Goal: Obtain resource: Download file/media

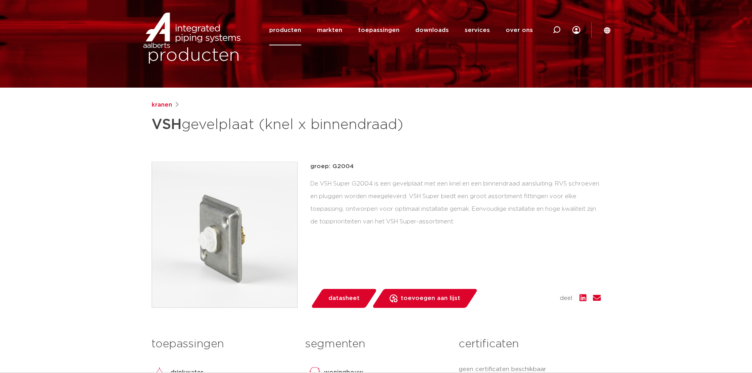
scroll to position [39, 0]
drag, startPoint x: 443, startPoint y: 31, endPoint x: 413, endPoint y: 95, distance: 70.9
click at [439, 35] on link "downloads" at bounding box center [432, 30] width 34 height 30
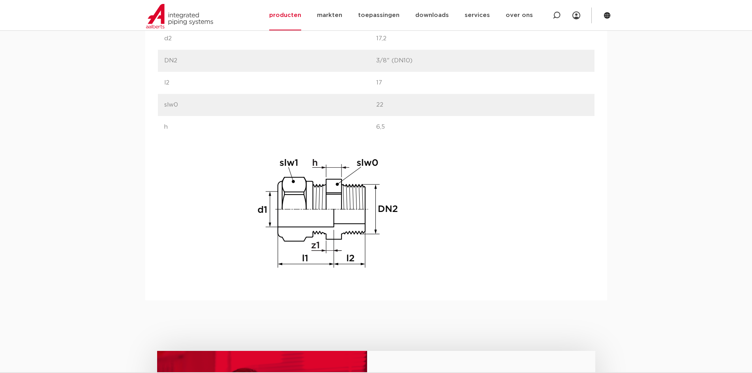
scroll to position [908, 0]
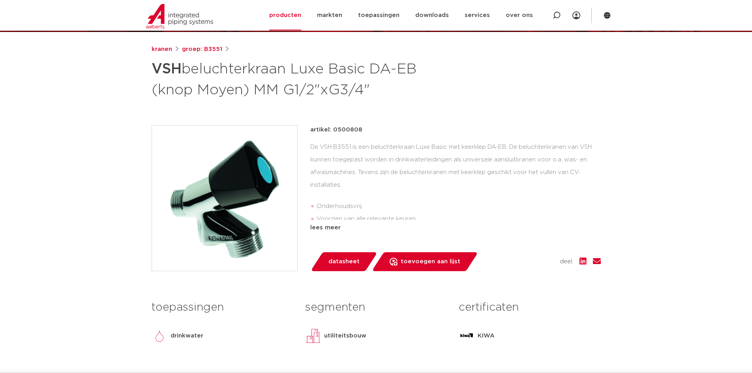
scroll to position [56, 0]
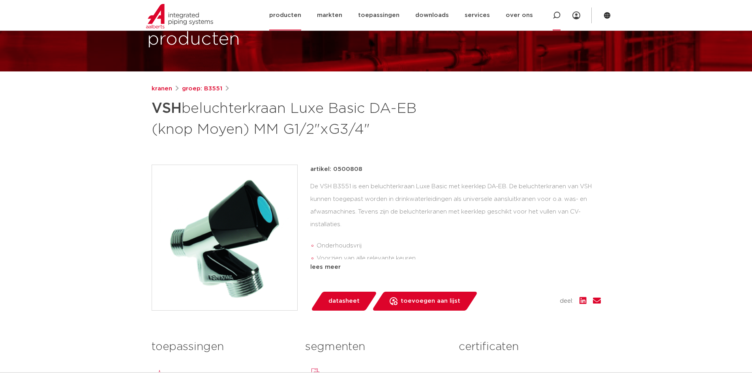
click at [555, 16] on icon at bounding box center [556, 15] width 9 height 9
paste input "3026375"
type input "3026375"
click button "Zoeken" at bounding box center [0, 0] width 0 height 0
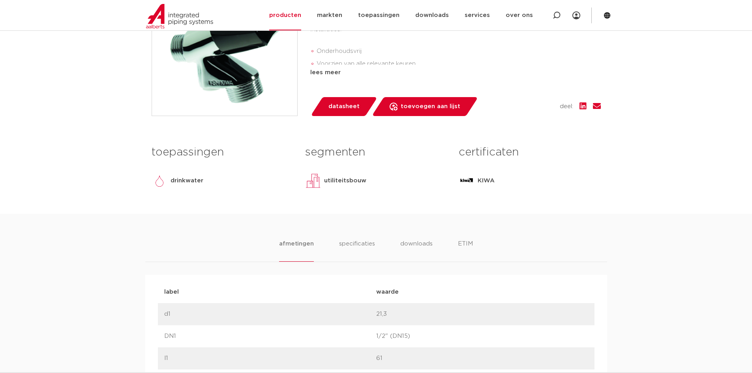
scroll to position [355, 0]
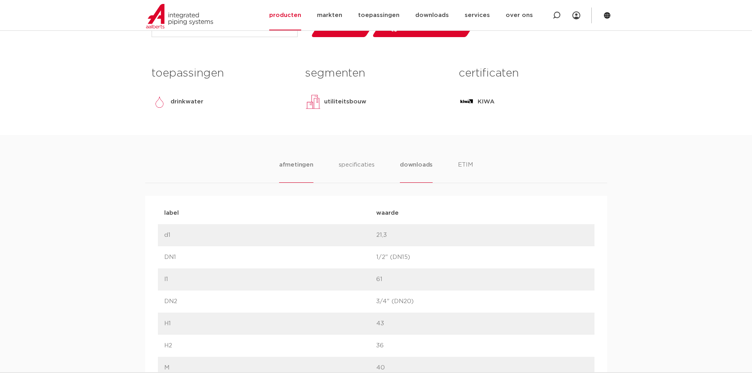
click at [415, 171] on li "downloads" at bounding box center [416, 171] width 33 height 23
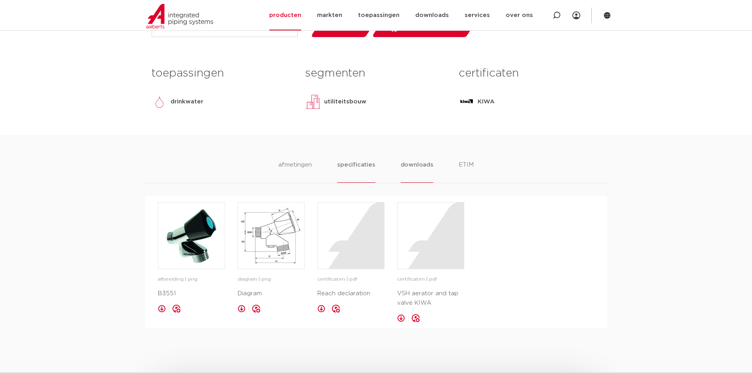
click at [361, 171] on li "specificaties" at bounding box center [356, 171] width 38 height 23
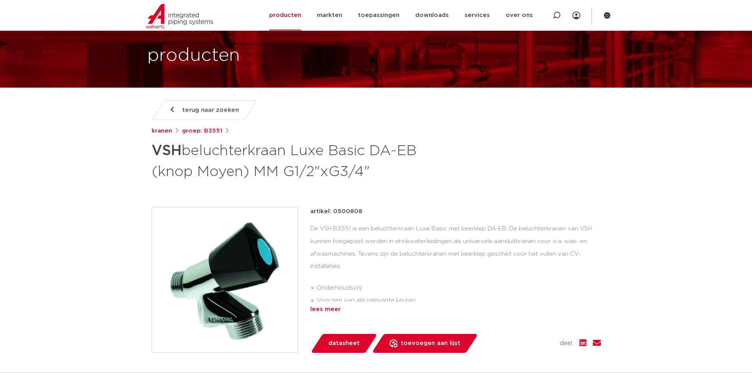
scroll to position [158, 0]
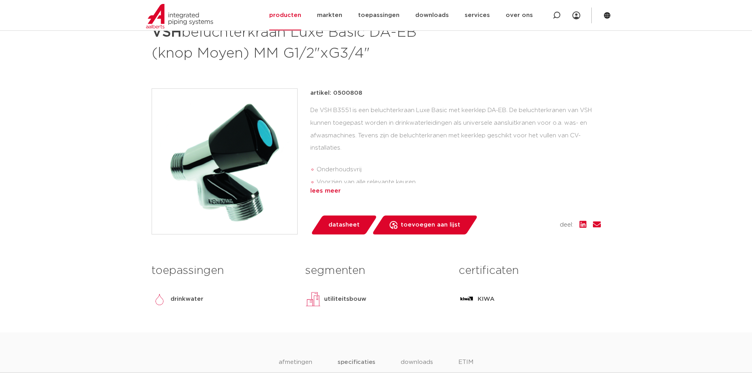
click at [320, 189] on div "lees meer" at bounding box center [455, 190] width 291 height 9
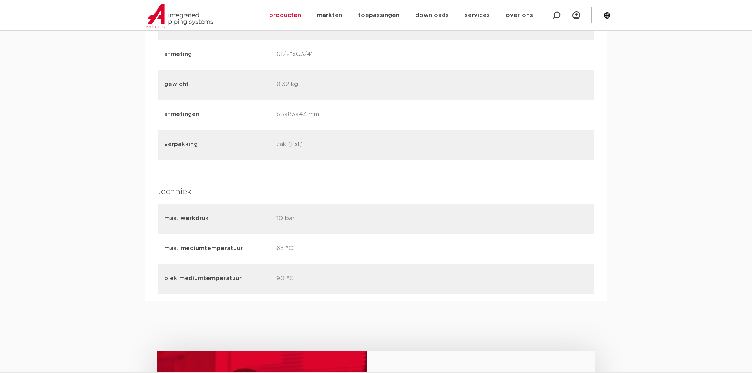
scroll to position [1066, 0]
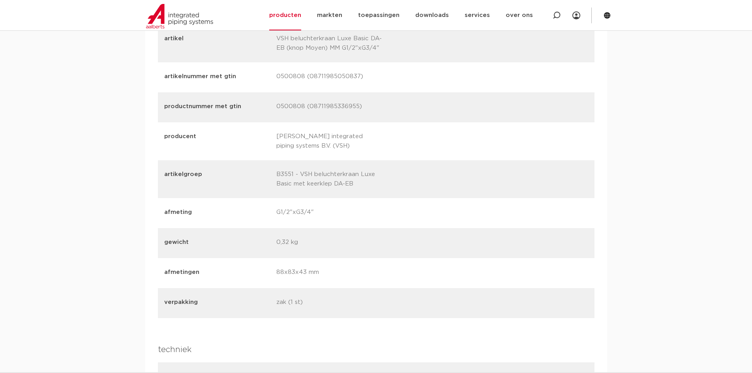
click at [288, 174] on p "B3551 - VSH beluchterkraan Luxe Basic met keerklep DA-EB" at bounding box center [329, 179] width 106 height 19
click at [340, 174] on p "B3551 - VSH beluchterkraan Luxe Basic met keerklep DA-EB" at bounding box center [329, 179] width 106 height 19
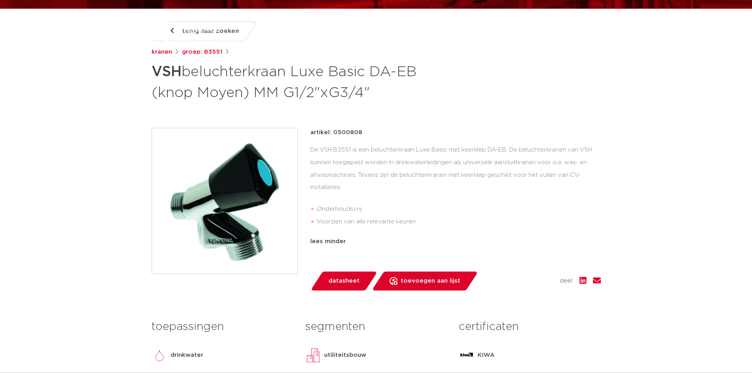
scroll to position [0, 0]
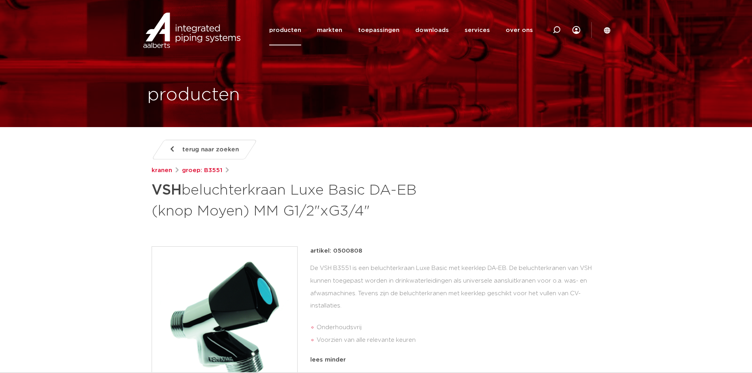
click at [239, 192] on h1 "VSH beluchterkraan Luxe Basic DA-EB (knop Moyen) MM G1/2"xG3/4"" at bounding box center [300, 200] width 297 height 43
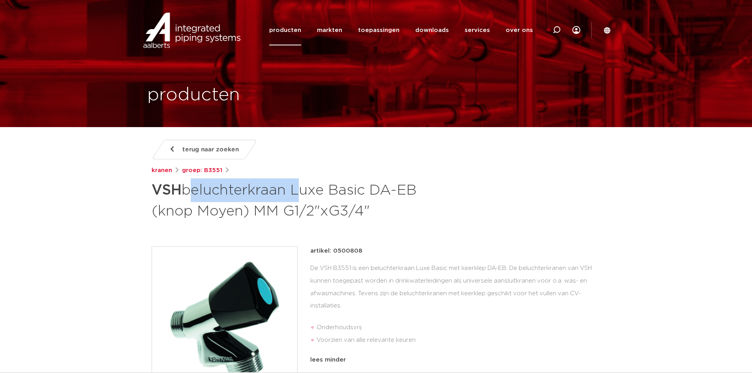
copy h1 "beluchterkraan"
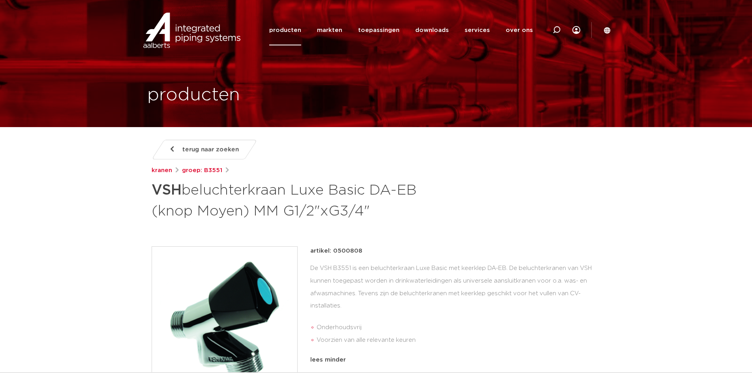
drag, startPoint x: 554, startPoint y: 32, endPoint x: 522, endPoint y: 99, distance: 74.0
click at [522, 100] on div "producten" at bounding box center [376, 63] width 470 height 127
click at [557, 32] on icon at bounding box center [556, 29] width 9 height 9
click at [455, 28] on input "Zoeken" at bounding box center [438, 29] width 248 height 16
paste input "beluchterkraan"
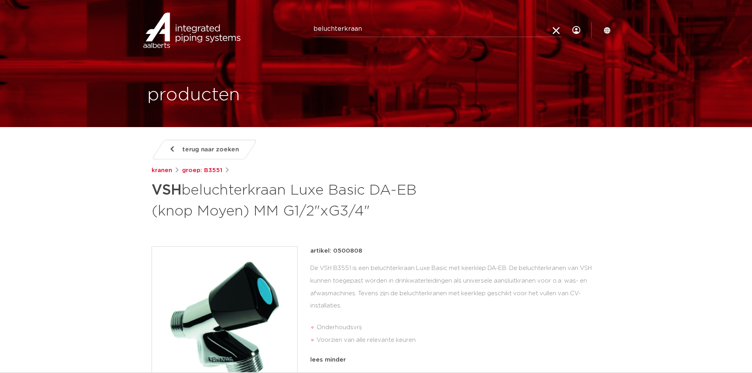
type input "beluchterkraan"
click button "Zoeken" at bounding box center [0, 0] width 0 height 0
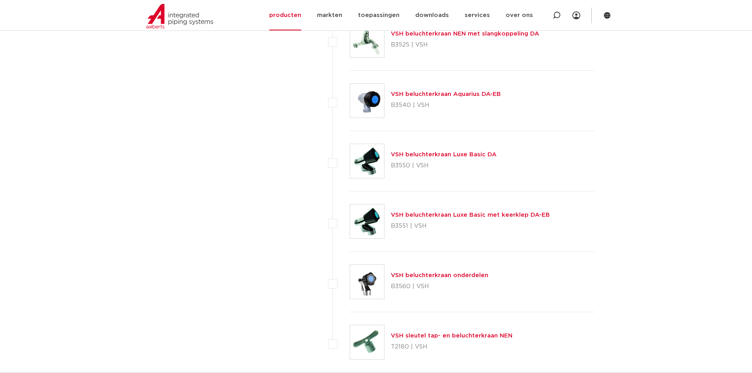
scroll to position [1066, 0]
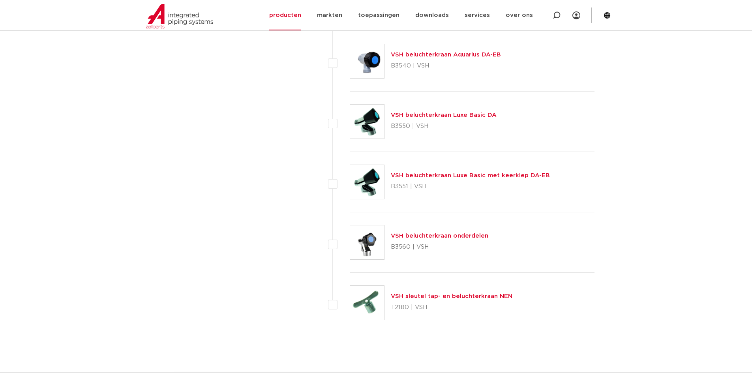
click at [485, 177] on link "VSH beluchterkraan Luxe Basic met keerklep DA-EB" at bounding box center [470, 176] width 159 height 6
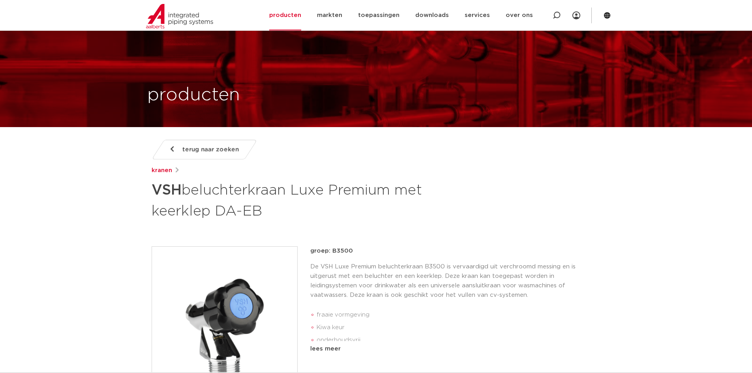
scroll to position [197, 0]
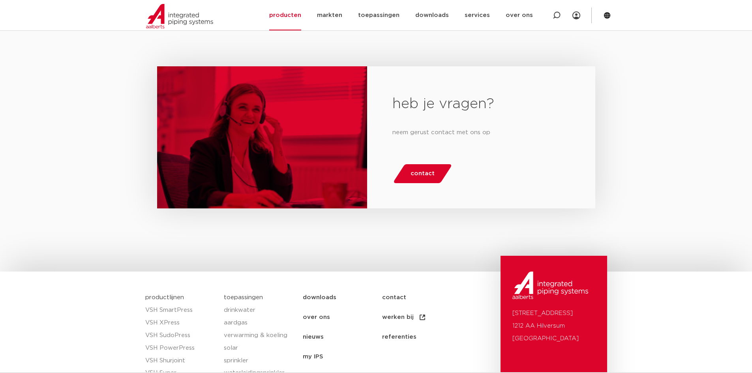
scroll to position [434, 0]
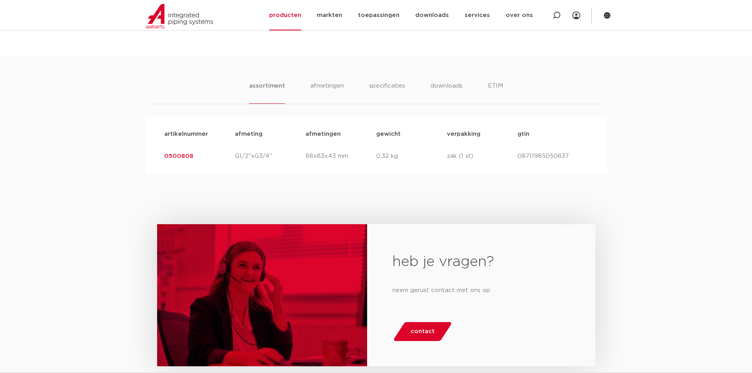
click at [178, 156] on link "0500808" at bounding box center [178, 156] width 29 height 6
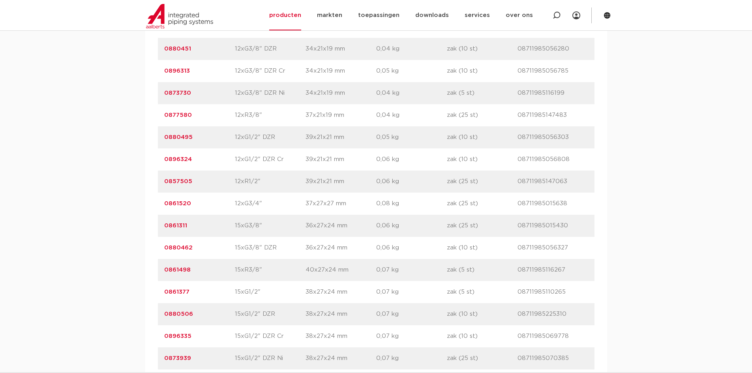
scroll to position [987, 0]
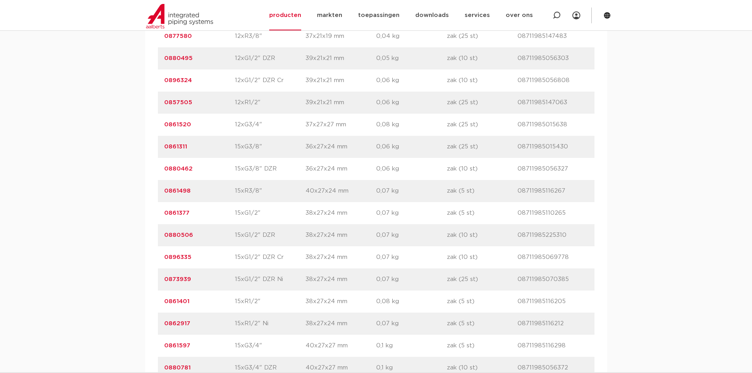
click at [178, 212] on link "0861377" at bounding box center [176, 213] width 25 height 6
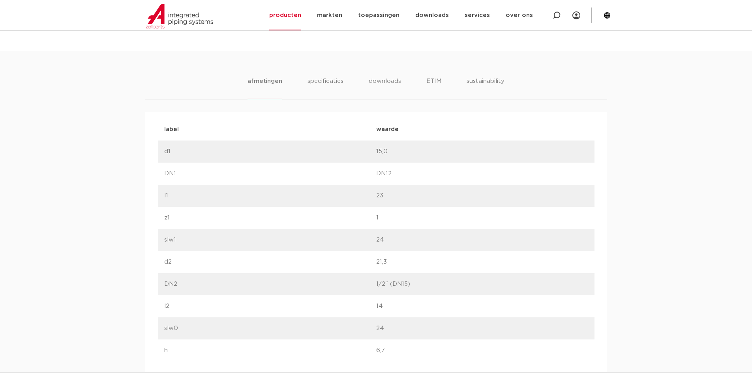
scroll to position [434, 0]
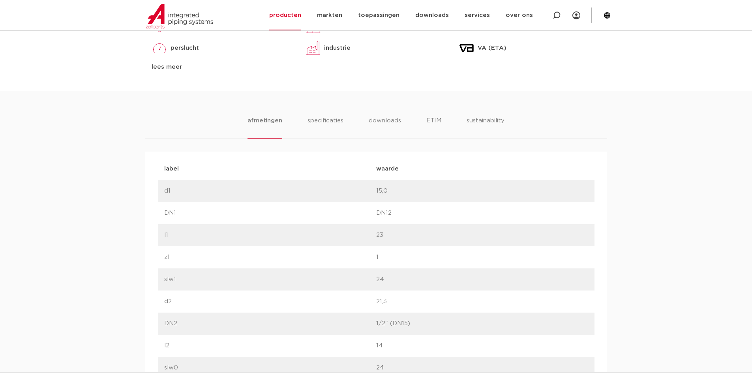
click at [327, 81] on div "toepassingen drinkwater verwarming perslucht solar installatie lees meer lees m…" at bounding box center [376, 27] width 461 height 126
click at [336, 123] on li "specificaties" at bounding box center [325, 127] width 38 height 23
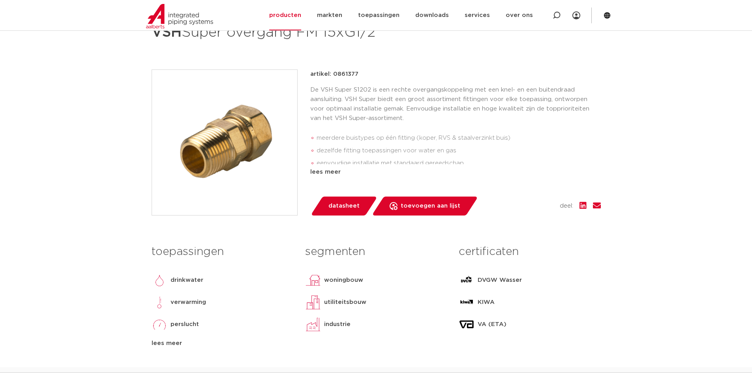
scroll to position [0, 0]
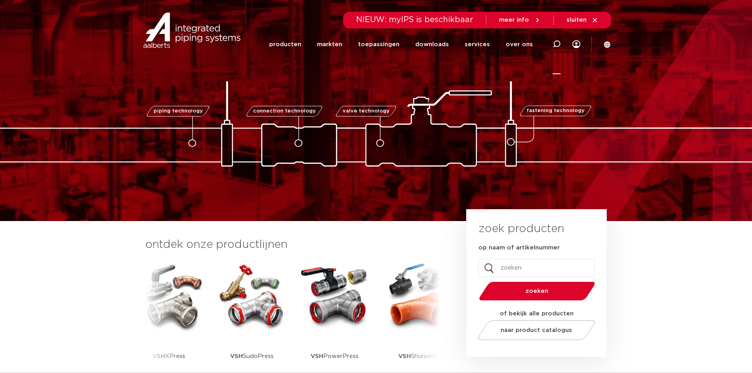
click at [555, 45] on icon at bounding box center [556, 43] width 9 height 9
paste input "889240"
type input "889240"
click button "Zoeken" at bounding box center [0, 0] width 0 height 0
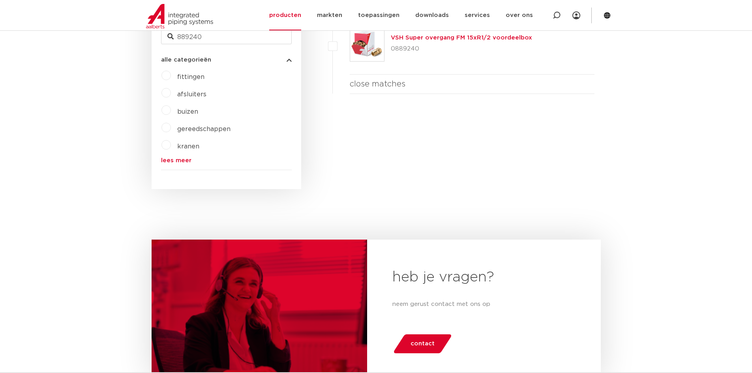
scroll to position [99, 0]
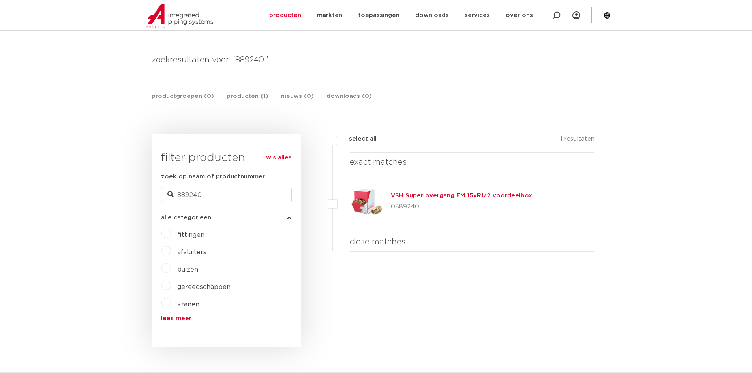
click at [449, 195] on link "VSH Super overgang FM 15xR1/2 voordeelbox" at bounding box center [461, 196] width 141 height 6
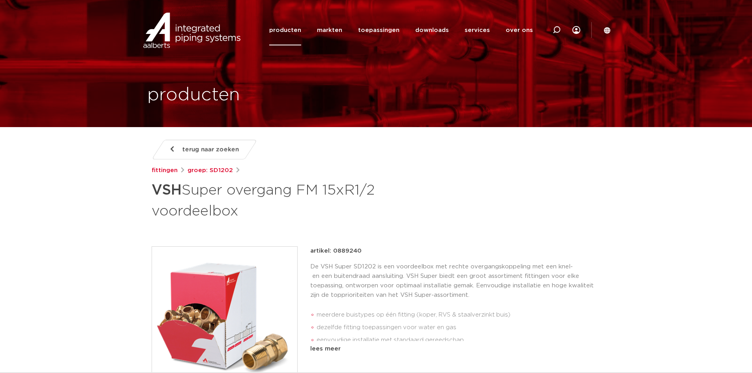
scroll to position [39, 0]
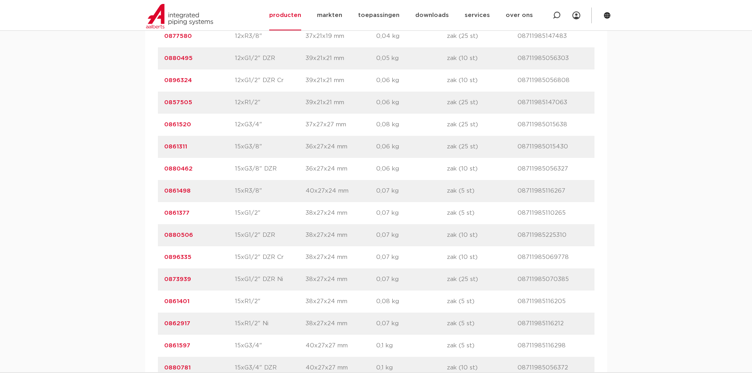
click at [175, 302] on link "0861401" at bounding box center [176, 302] width 25 height 6
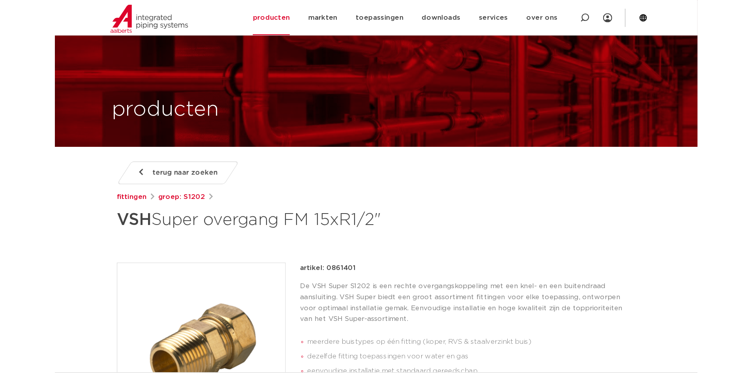
scroll to position [79, 0]
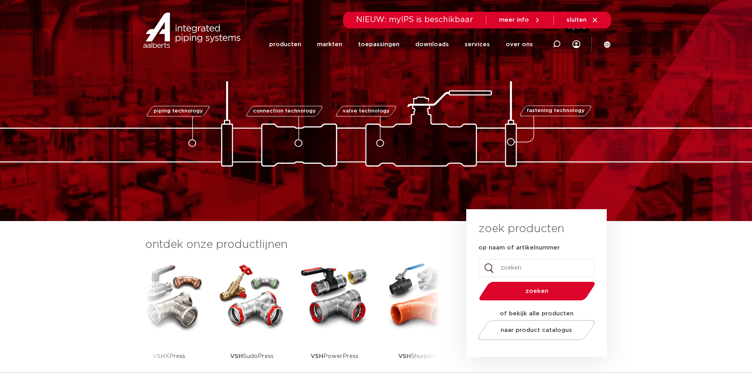
click at [575, 47] on icon at bounding box center [577, 44] width 8 height 8
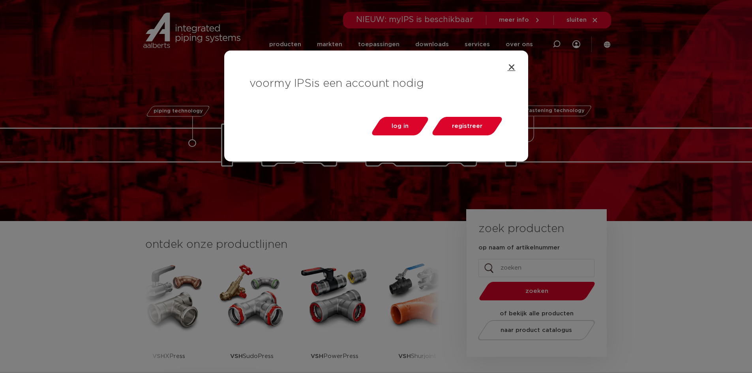
click at [512, 69] on icon "Close" at bounding box center [512, 67] width 8 height 8
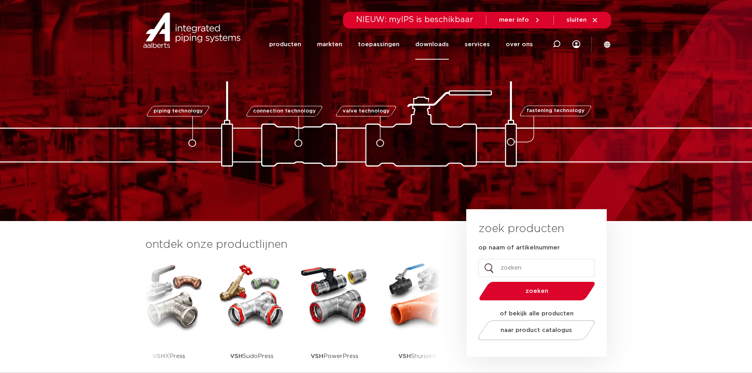
click at [440, 43] on link "downloads" at bounding box center [432, 44] width 34 height 30
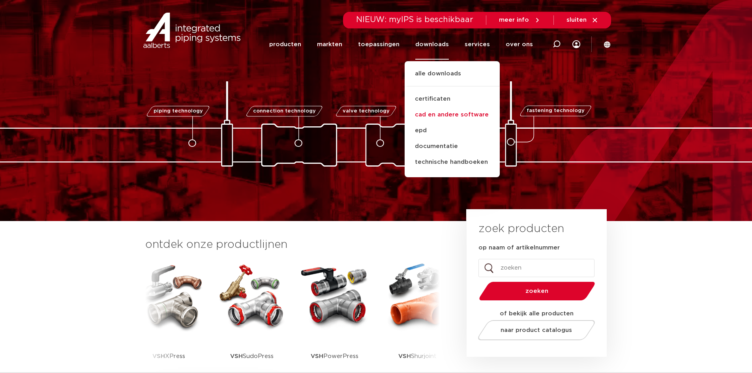
click at [443, 111] on link "cad en andere software" at bounding box center [452, 115] width 95 height 16
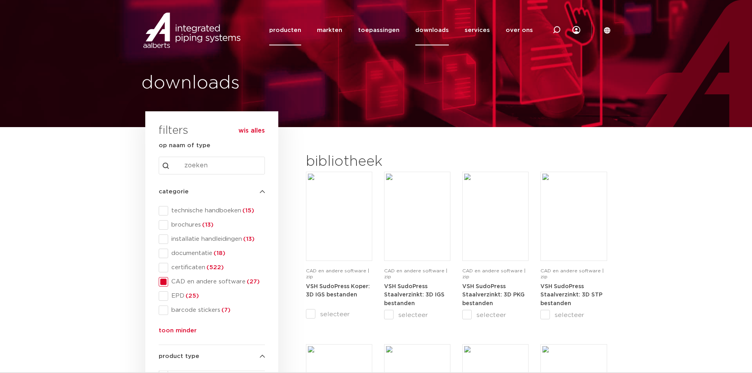
click at [295, 26] on link "producten" at bounding box center [285, 30] width 32 height 30
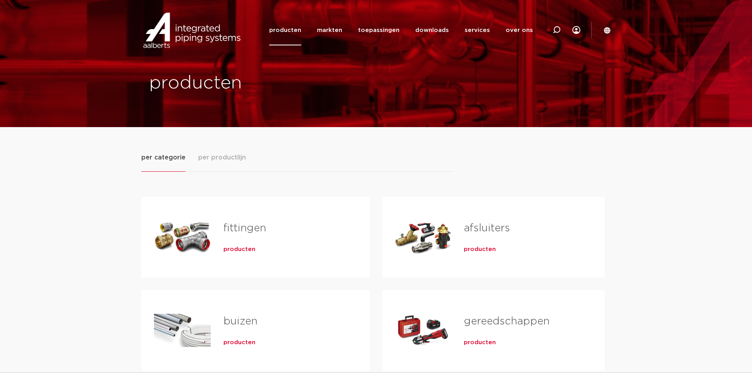
click at [224, 159] on span "per productlijn" at bounding box center [222, 157] width 48 height 9
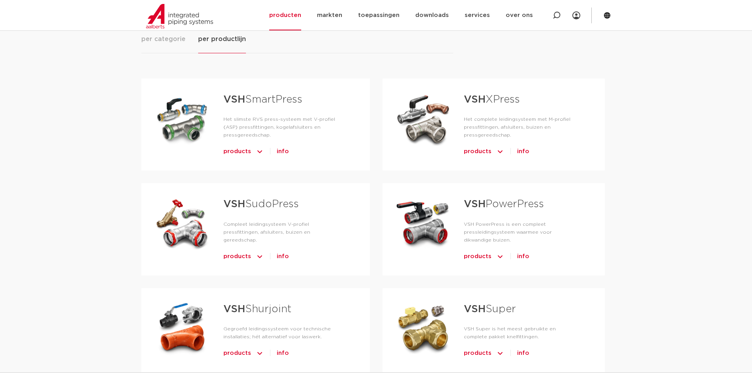
scroll to position [158, 0]
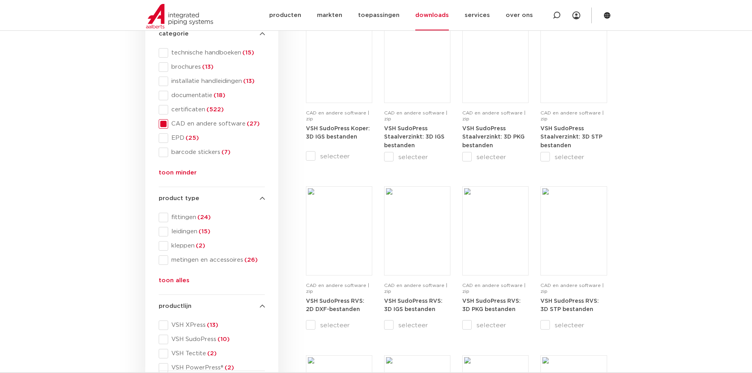
scroll to position [118, 0]
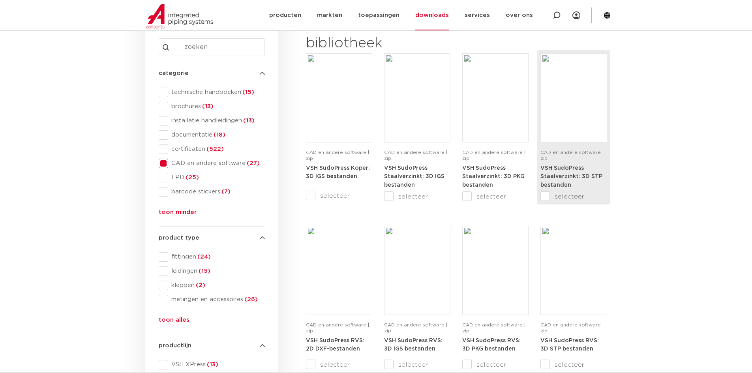
click at [569, 172] on div "VSH SudoPress Staalverzinkt: 3D STP bestanden" at bounding box center [574, 178] width 66 height 28
